Goal: Information Seeking & Learning: Learn about a topic

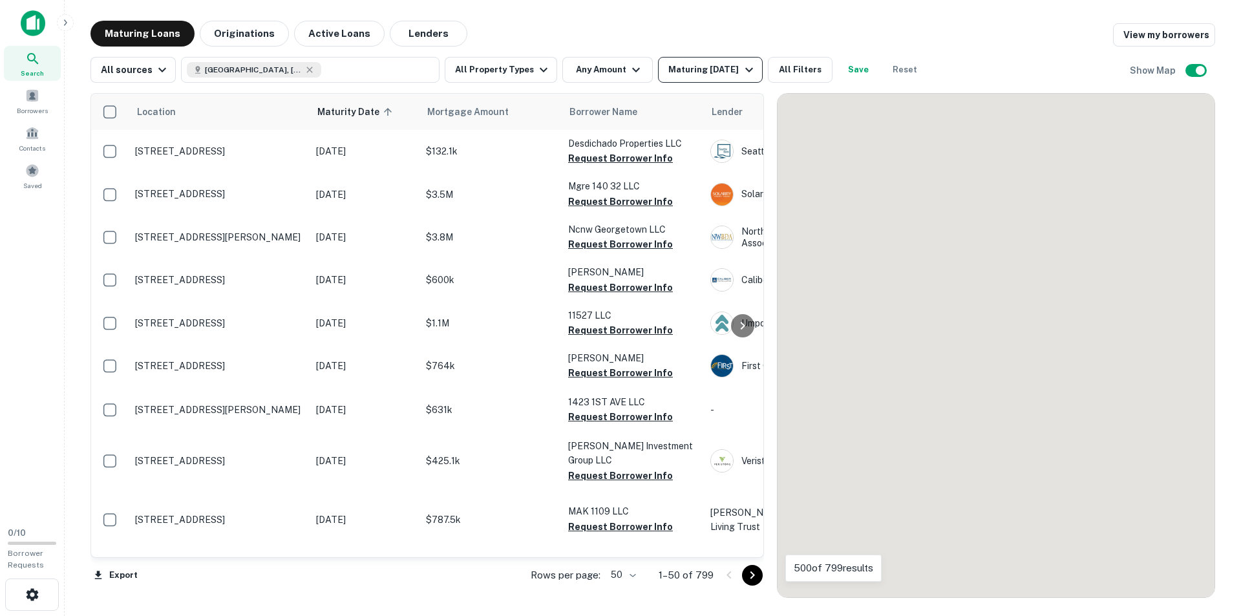
click at [697, 73] on div "Maturing [DATE]" at bounding box center [712, 70] width 88 height 16
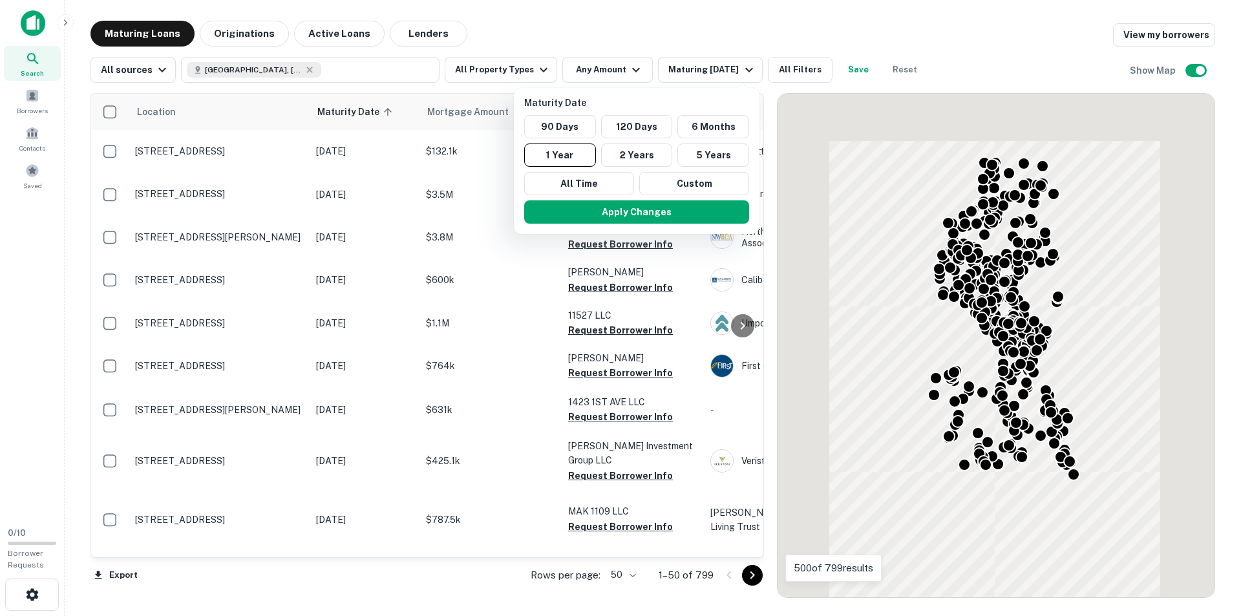
click at [727, 63] on div at bounding box center [620, 308] width 1241 height 616
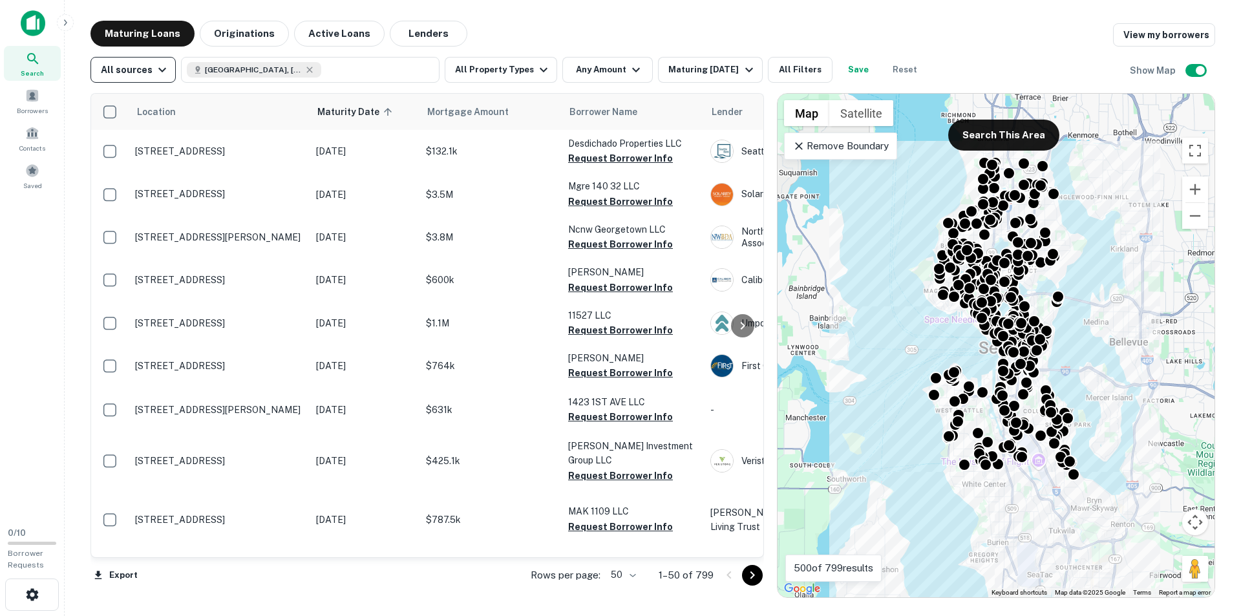
click at [140, 63] on div "All sources" at bounding box center [135, 70] width 69 height 16
click at [149, 65] on div at bounding box center [620, 308] width 1241 height 616
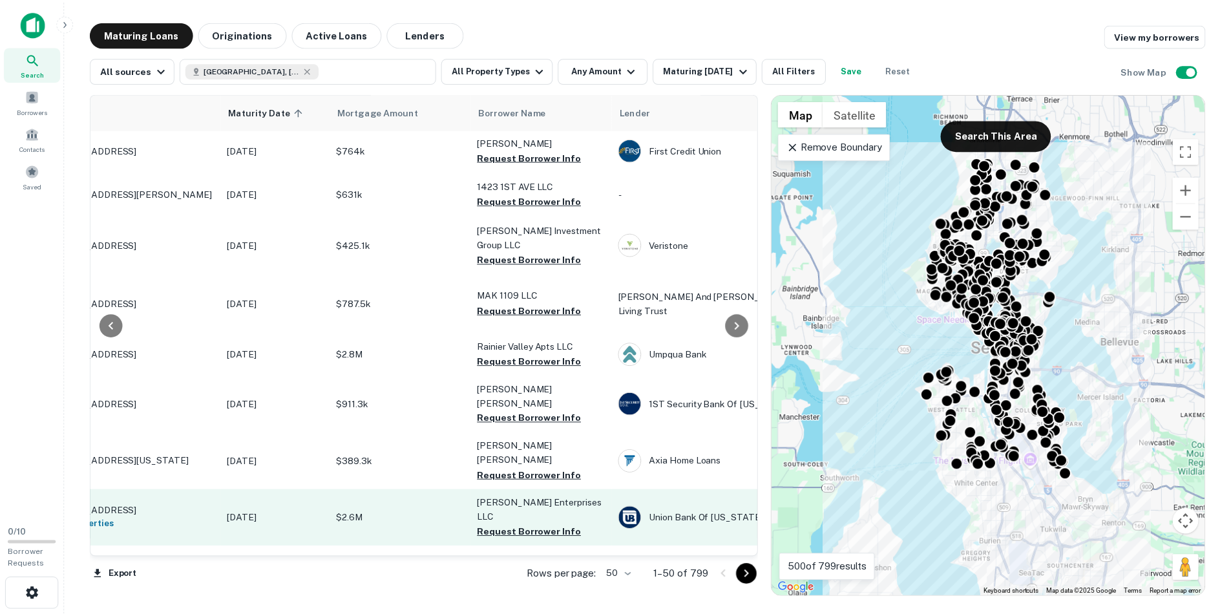
scroll to position [452, 87]
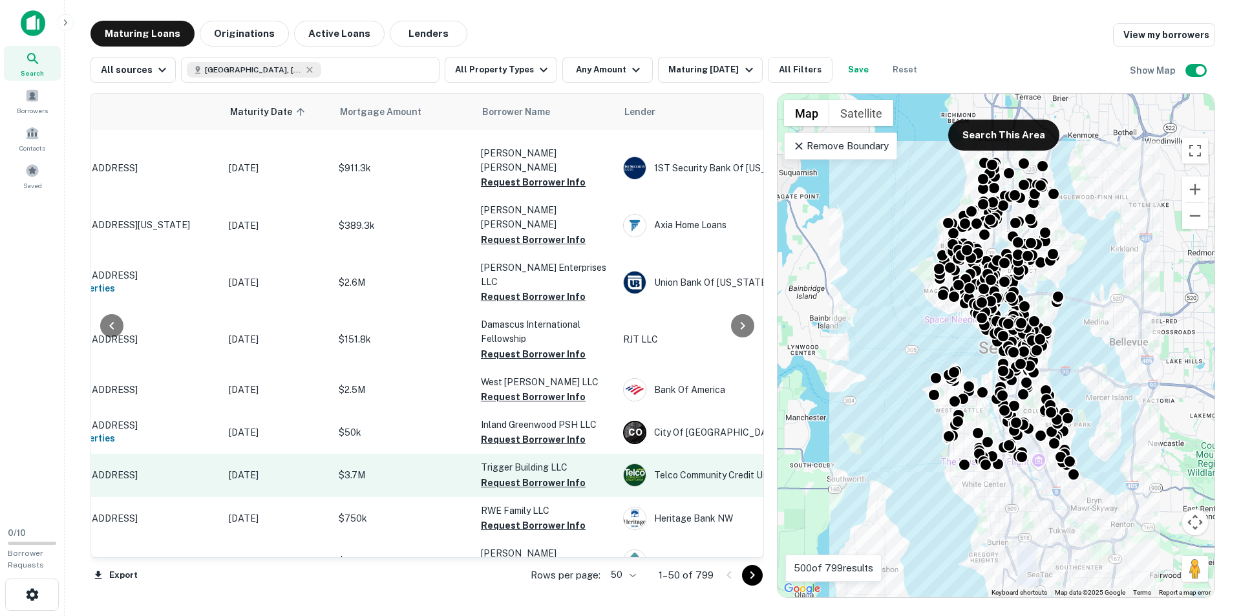
click at [337, 454] on td "$3.7M" at bounding box center [403, 475] width 142 height 43
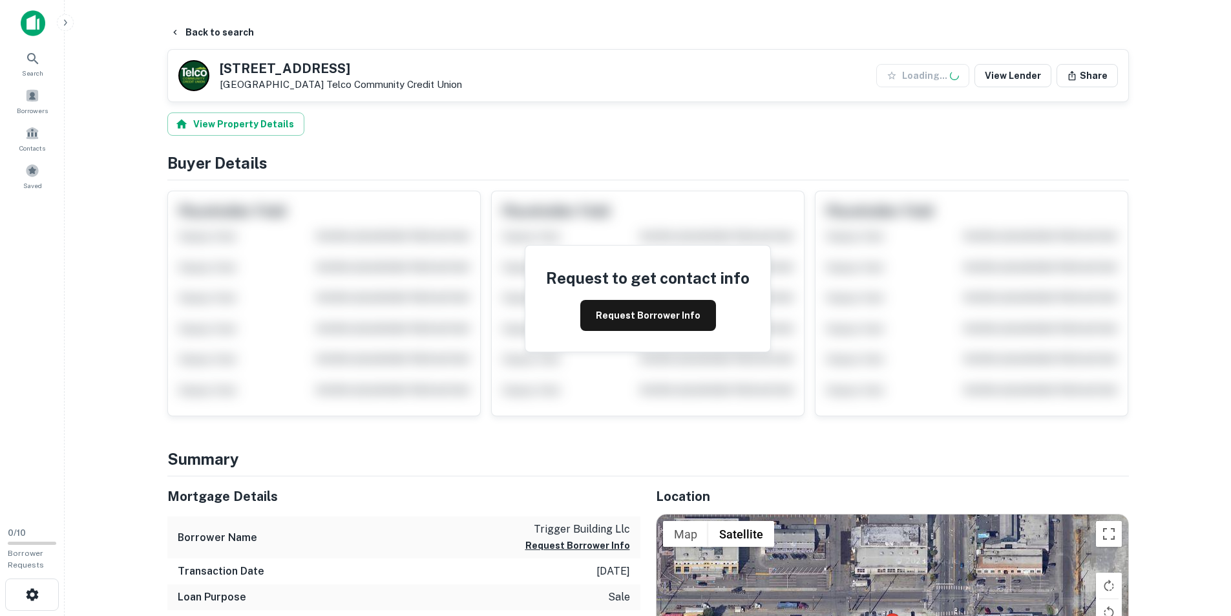
scroll to position [388, 0]
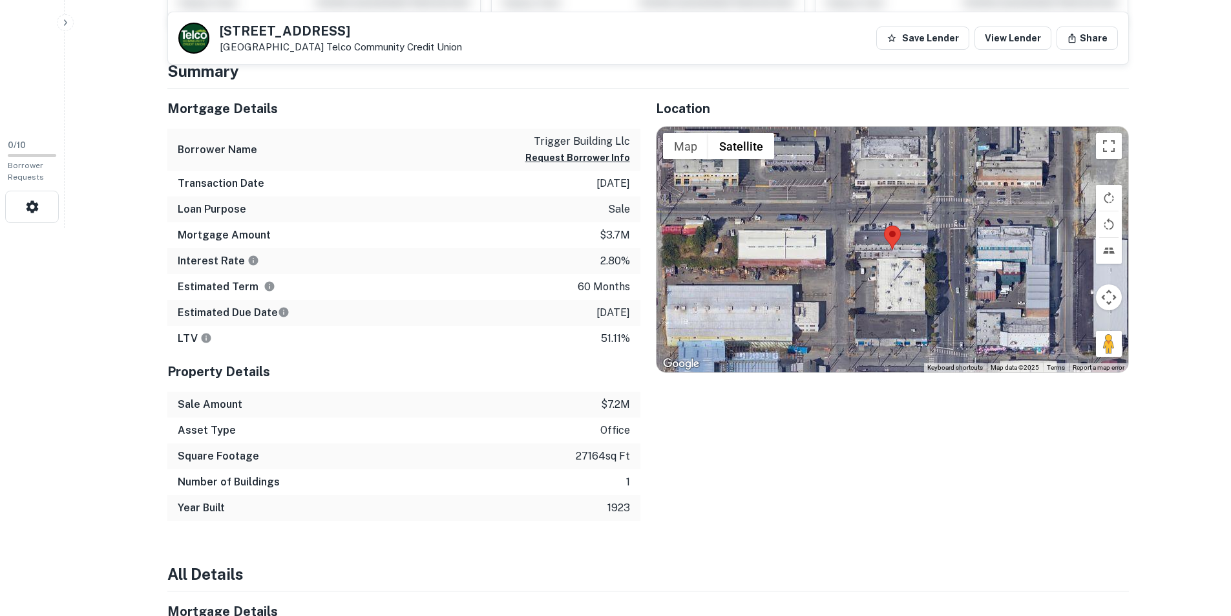
click at [243, 173] on div "Transaction Date [DATE]" at bounding box center [403, 184] width 473 height 26
click at [560, 189] on div "Transaction Date [DATE]" at bounding box center [403, 184] width 473 height 26
click at [248, 262] on icon "The interest rates displayed on the website are for informational purposes only…" at bounding box center [253, 261] width 10 height 10
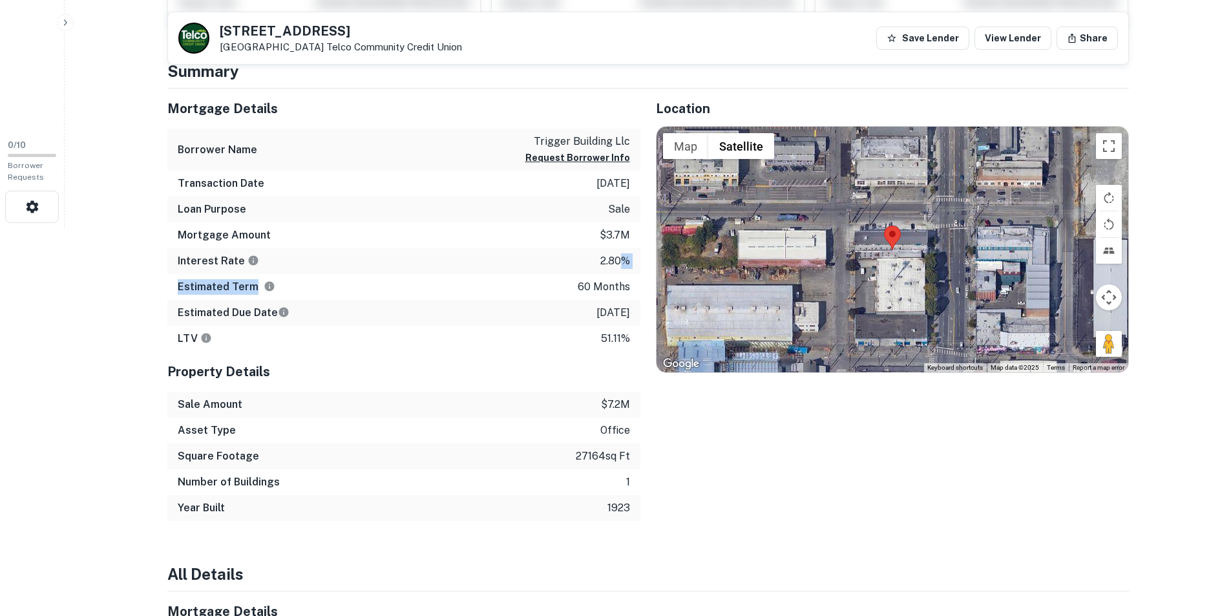
drag, startPoint x: 350, startPoint y: 294, endPoint x: 249, endPoint y: 299, distance: 101.6
click at [250, 299] on div "Mortgage Details Borrower Name trigger building llc Request Borrower Info Trans…" at bounding box center [403, 220] width 473 height 263
click at [275, 289] on div "Estimated Term 60 months" at bounding box center [403, 287] width 473 height 26
click at [267, 286] on icon "Term is based on a standard schedule for this type of loan." at bounding box center [269, 287] width 10 height 10
click at [282, 309] on icon "Estimate is based on a standard schedule for this type of loan." at bounding box center [284, 313] width 10 height 10
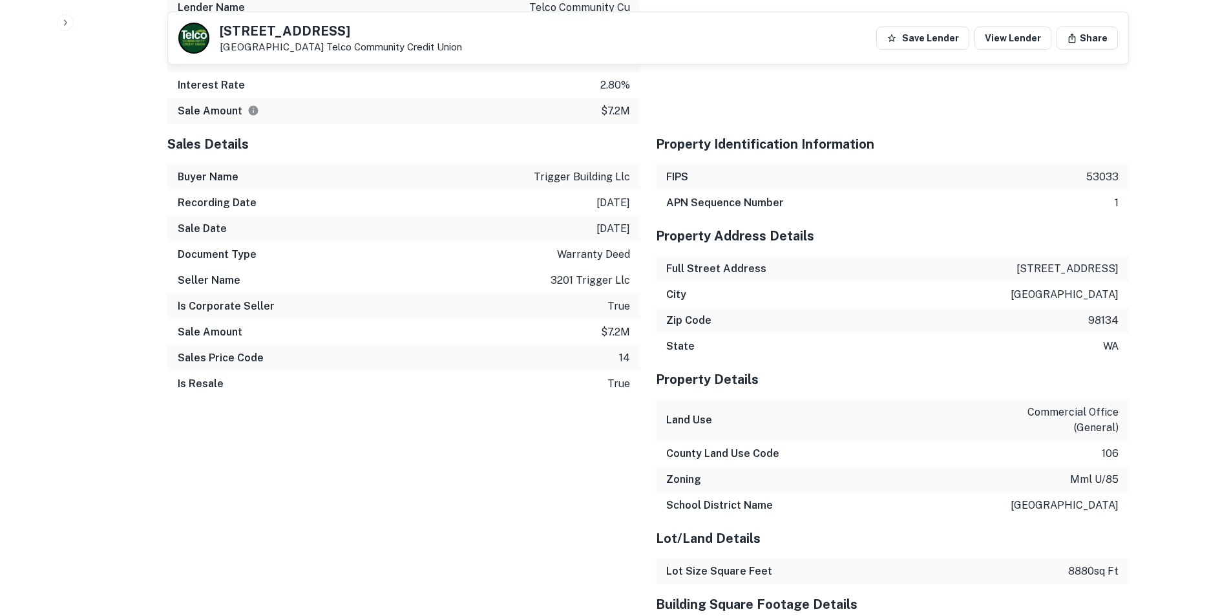
scroll to position [1163, 0]
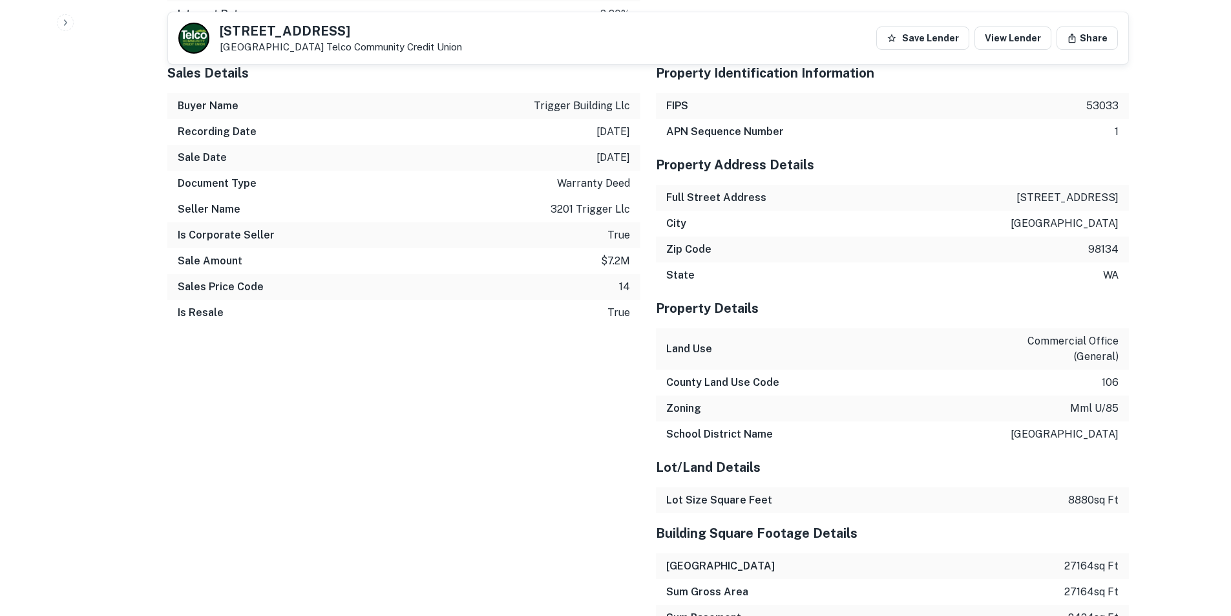
click at [639, 116] on div "Mortgage Details Borrower Name trigger building llc Request Borrower Info Mortg…" at bounding box center [640, 452] width 977 height 1272
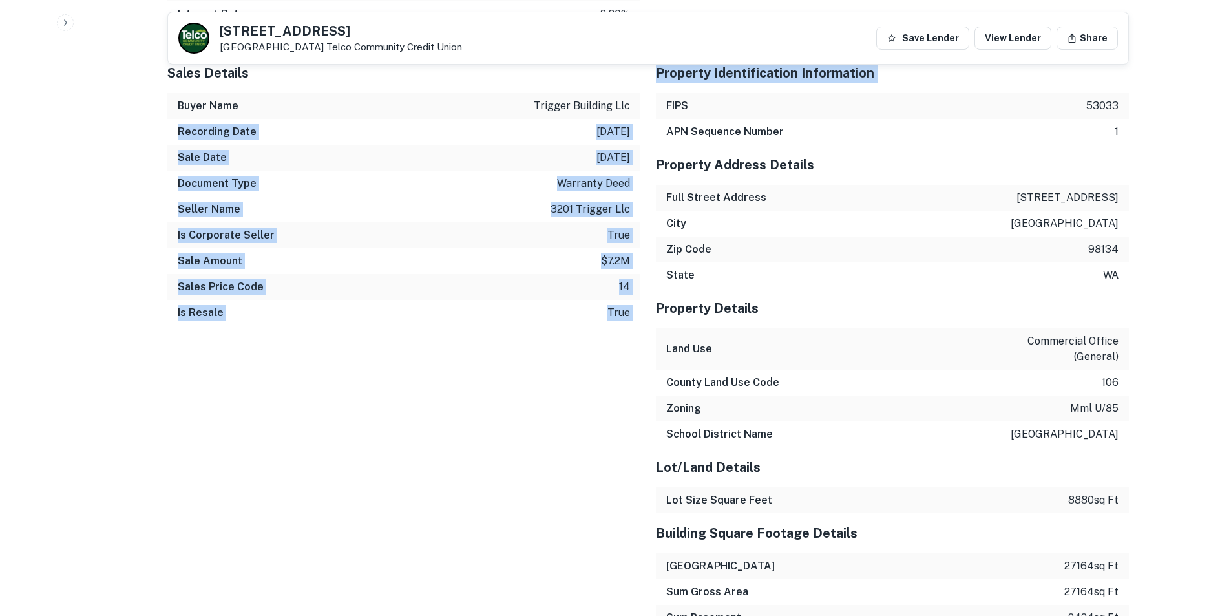
click at [639, 116] on div "Buyer Name trigger building llc" at bounding box center [403, 106] width 473 height 26
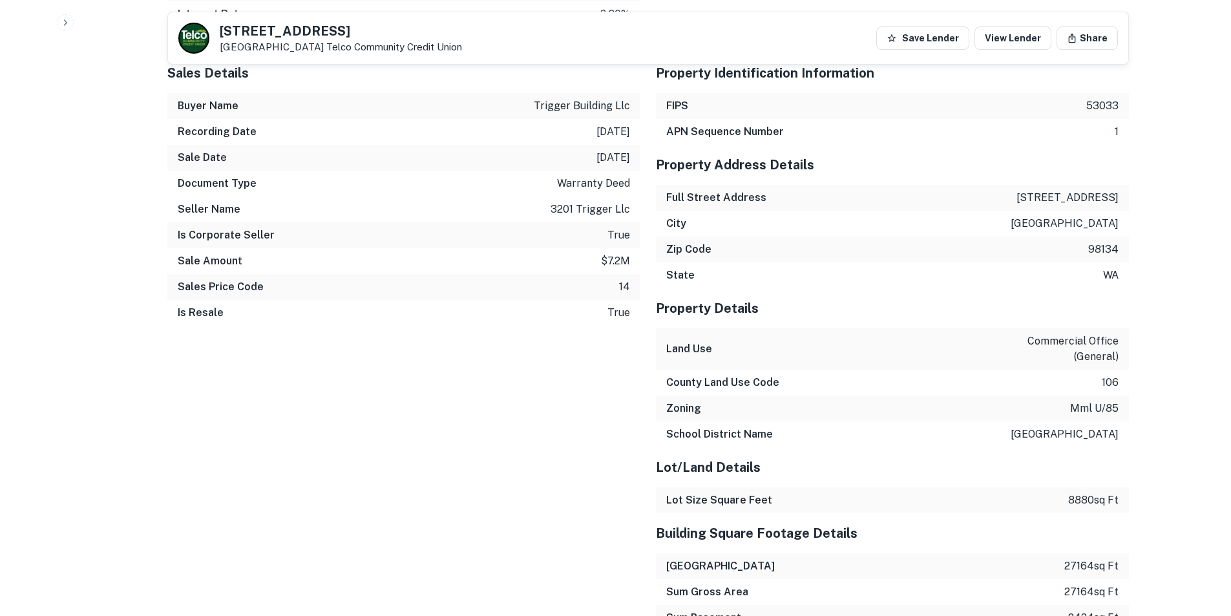
click at [639, 116] on div "Buyer Name trigger building llc" at bounding box center [403, 106] width 473 height 26
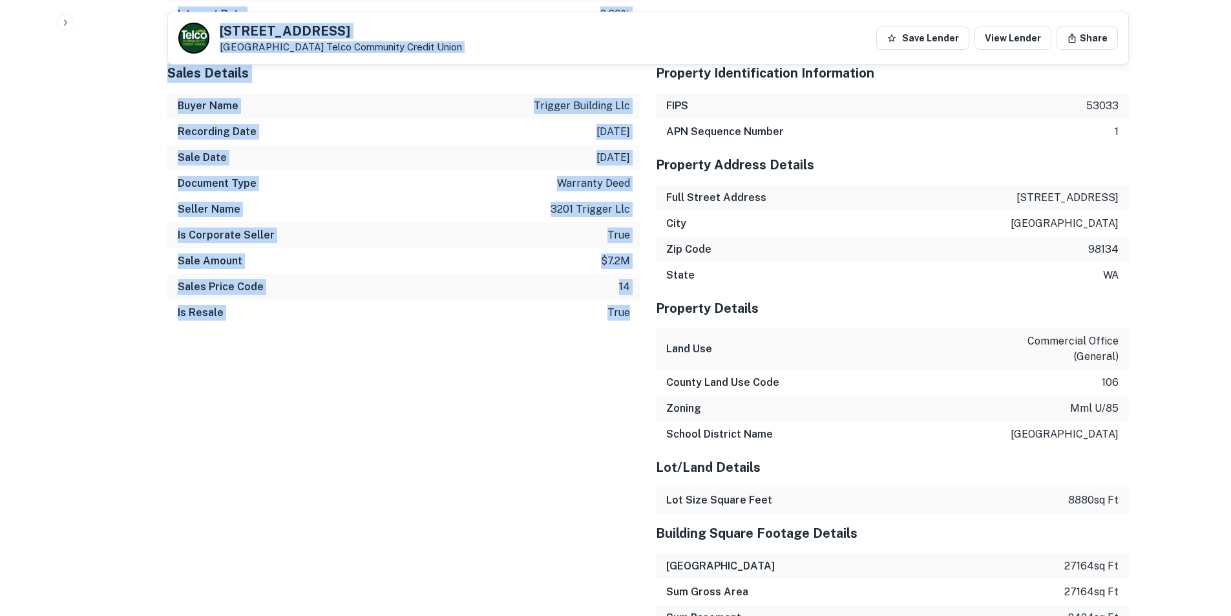
drag, startPoint x: 143, startPoint y: 94, endPoint x: 643, endPoint y: 378, distance: 574.5
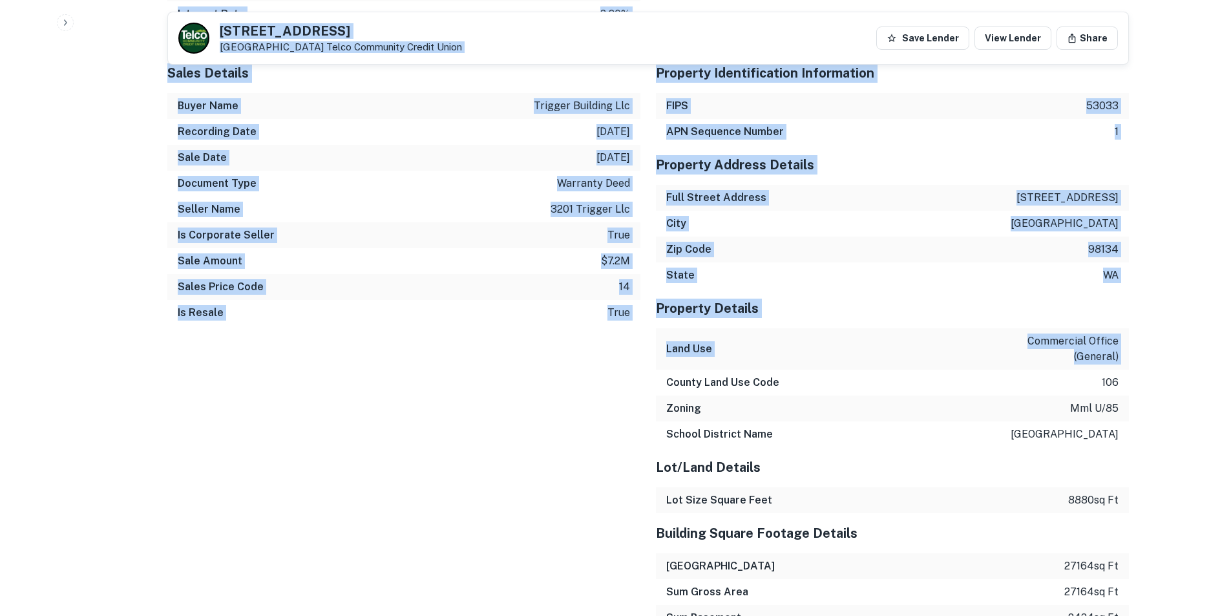
click at [313, 131] on div "Recording Date [DATE]" at bounding box center [403, 132] width 473 height 26
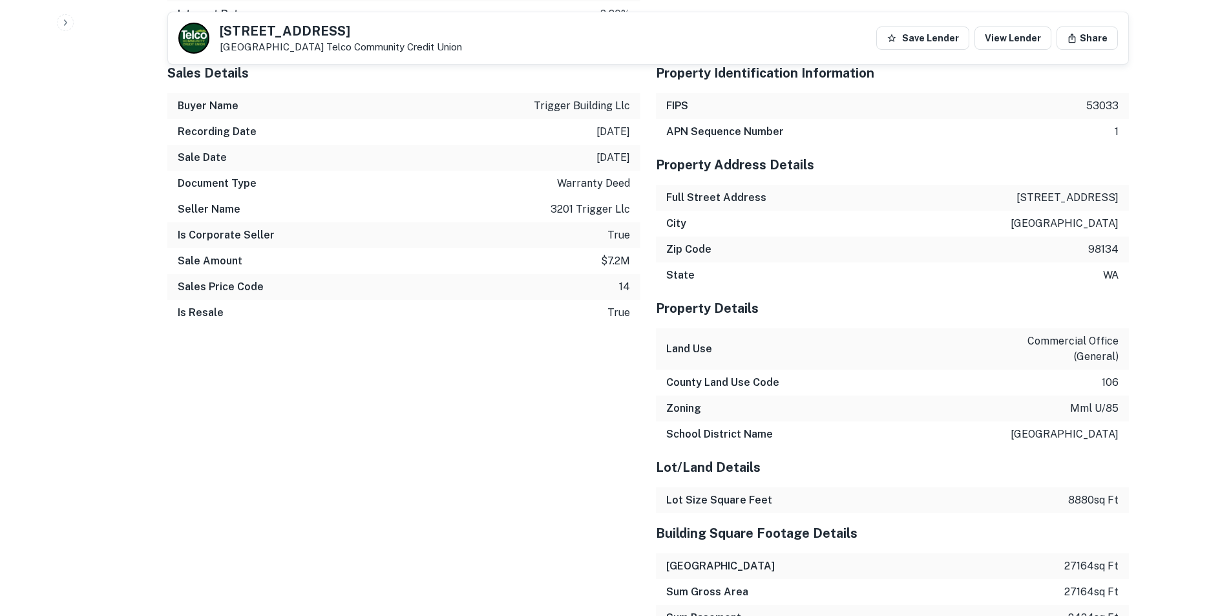
click at [313, 131] on div "Recording Date [DATE]" at bounding box center [403, 132] width 473 height 26
